Goal: Task Accomplishment & Management: Manage account settings

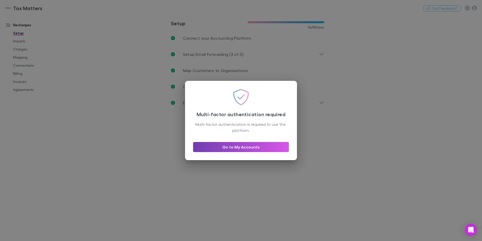
click at [279, 145] on link "Go to My Accounts" at bounding box center [241, 147] width 96 height 10
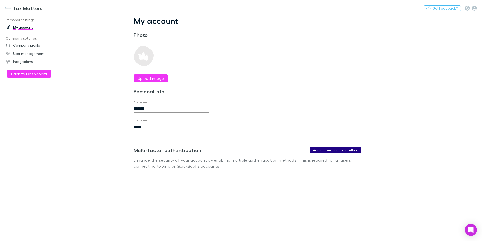
click at [314, 152] on button "Add authentication method" at bounding box center [336, 150] width 52 height 6
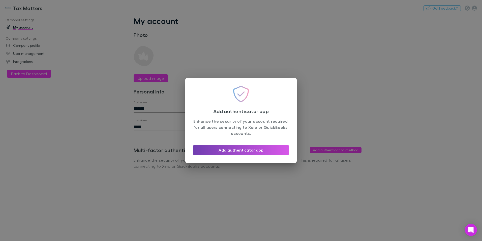
click at [279, 152] on button "Add authenticator app" at bounding box center [241, 150] width 96 height 10
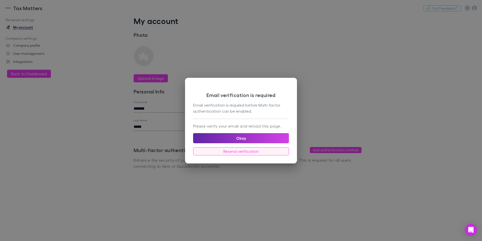
click at [265, 150] on button "Resend verification" at bounding box center [241, 151] width 96 height 8
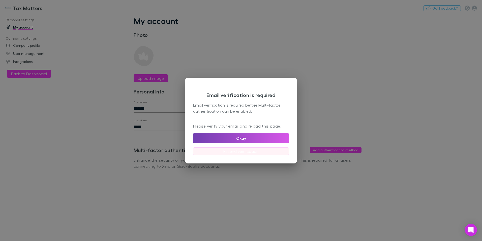
click at [275, 138] on button "Okay" at bounding box center [241, 138] width 96 height 10
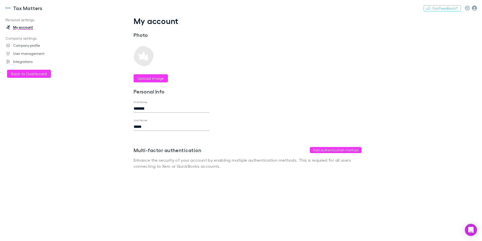
click at [477, 8] on icon "button" at bounding box center [474, 8] width 5 height 5
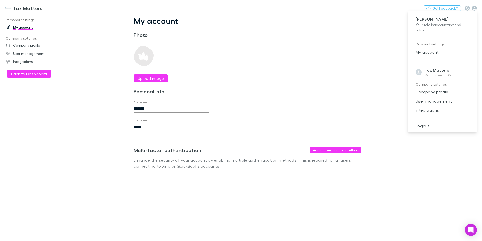
click at [26, 71] on div at bounding box center [241, 120] width 482 height 241
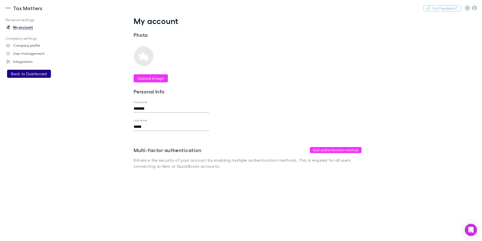
click at [31, 75] on button "Back to Dashboard" at bounding box center [29, 74] width 44 height 8
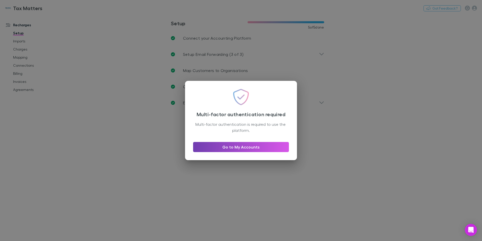
click at [243, 147] on link "Go to My Accounts" at bounding box center [241, 147] width 96 height 10
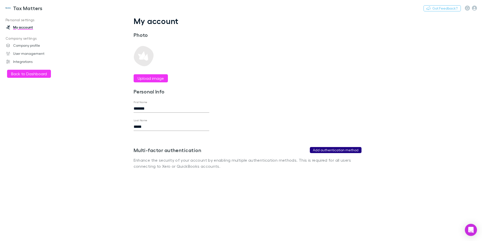
click at [320, 149] on button "Add authentication method" at bounding box center [336, 150] width 52 height 6
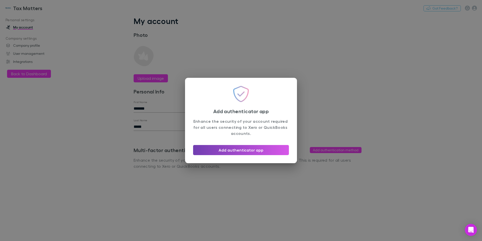
click at [259, 151] on button "Add authenticator app" at bounding box center [241, 150] width 96 height 10
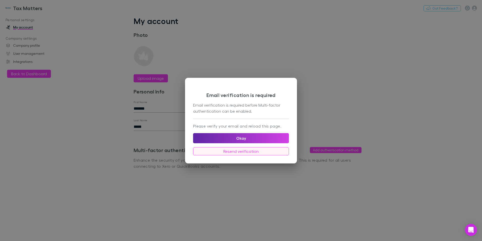
click at [219, 151] on button "Resend verification" at bounding box center [241, 151] width 96 height 8
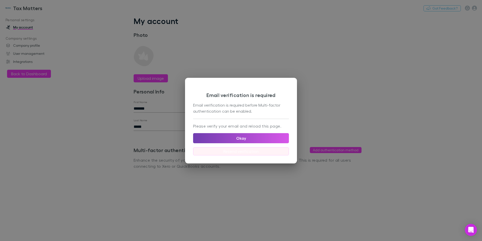
click at [260, 136] on button "Okay" at bounding box center [241, 138] width 96 height 10
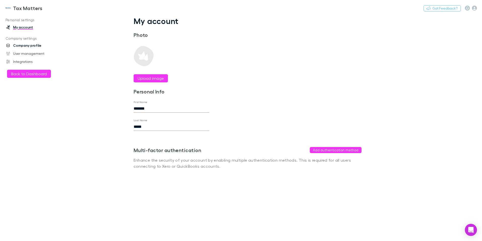
click at [34, 47] on link "Company profile" at bounding box center [34, 45] width 67 height 8
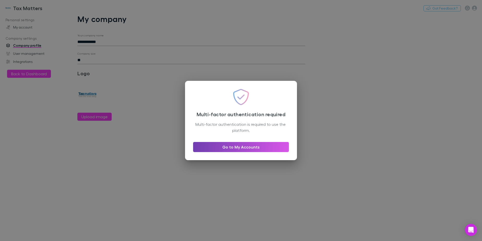
click at [246, 145] on link "Go to My Accounts" at bounding box center [241, 147] width 96 height 10
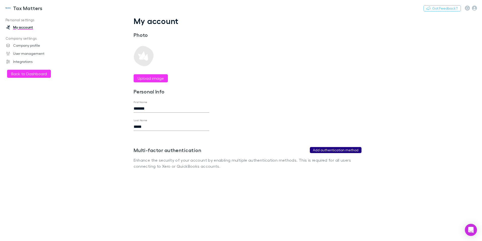
click at [336, 148] on button "Add authentication method" at bounding box center [336, 150] width 52 height 6
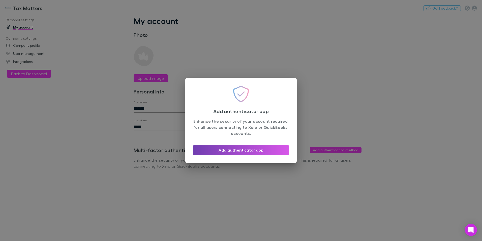
click at [239, 147] on button "Add authenticator app" at bounding box center [241, 150] width 96 height 10
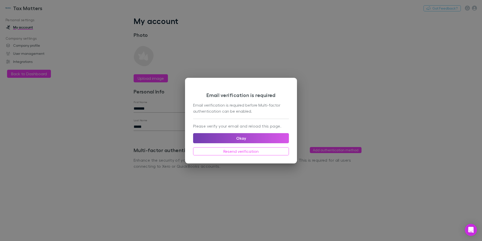
click at [250, 137] on button "Okay" at bounding box center [241, 138] width 96 height 10
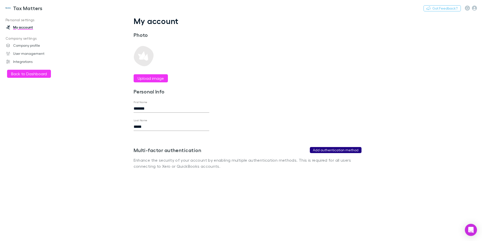
click at [349, 147] on button "Add authentication method" at bounding box center [336, 150] width 52 height 6
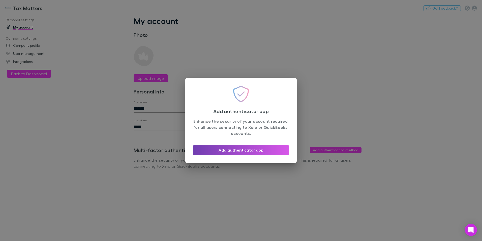
click at [218, 149] on button "Add authenticator app" at bounding box center [241, 150] width 96 height 10
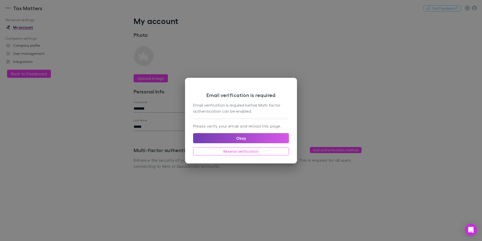
click at [244, 137] on button "Okay" at bounding box center [241, 138] width 96 height 10
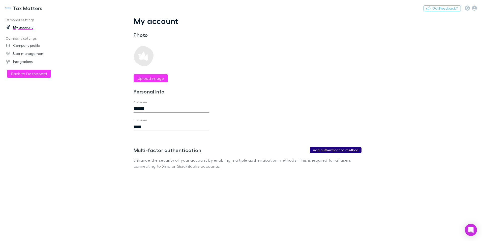
click at [329, 150] on button "Add authentication method" at bounding box center [336, 150] width 52 height 6
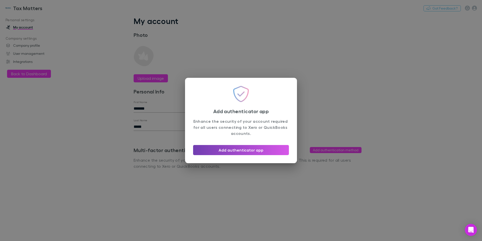
click at [249, 151] on button "Add authenticator app" at bounding box center [241, 150] width 96 height 10
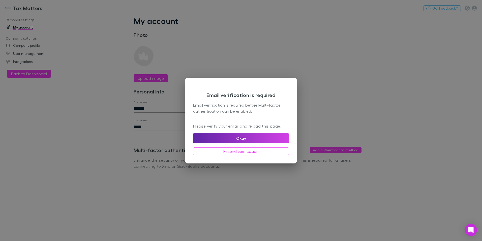
click at [244, 146] on div "Please verify your email and reload this page. Okay Resend verification" at bounding box center [241, 139] width 96 height 32
click at [244, 151] on button "Resend verification" at bounding box center [241, 151] width 96 height 8
click at [265, 139] on button "Okay" at bounding box center [241, 138] width 96 height 10
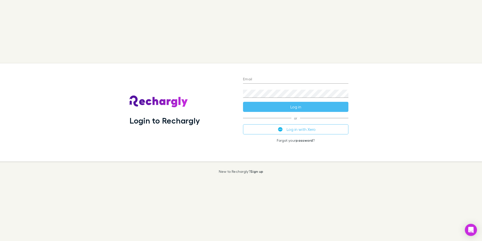
type input "**********"
